Goal: Transaction & Acquisition: Book appointment/travel/reservation

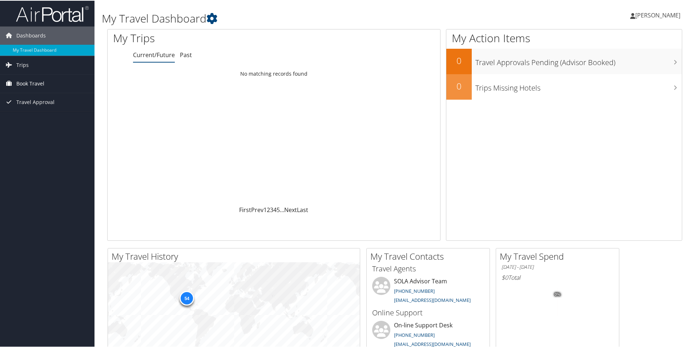
click at [33, 84] on span "Book Travel" at bounding box center [30, 83] width 28 height 18
click at [40, 108] on link "Book/Manage Online Trips" at bounding box center [47, 108] width 94 height 11
click at [660, 16] on span "[PERSON_NAME]" at bounding box center [657, 15] width 45 height 8
click at [606, 120] on link "Sign Out" at bounding box center [638, 118] width 81 height 12
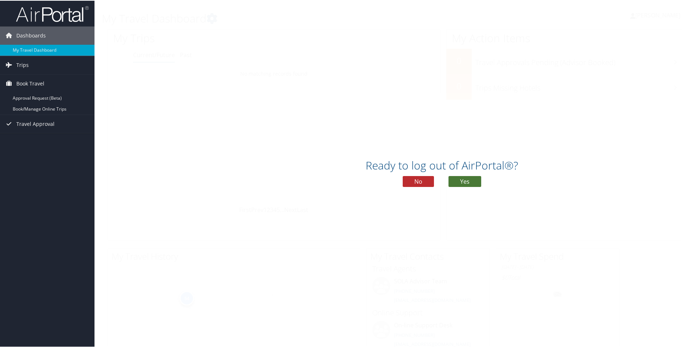
click at [463, 182] on button "Yes" at bounding box center [464, 180] width 33 height 11
